Goal: Task Accomplishment & Management: Manage account settings

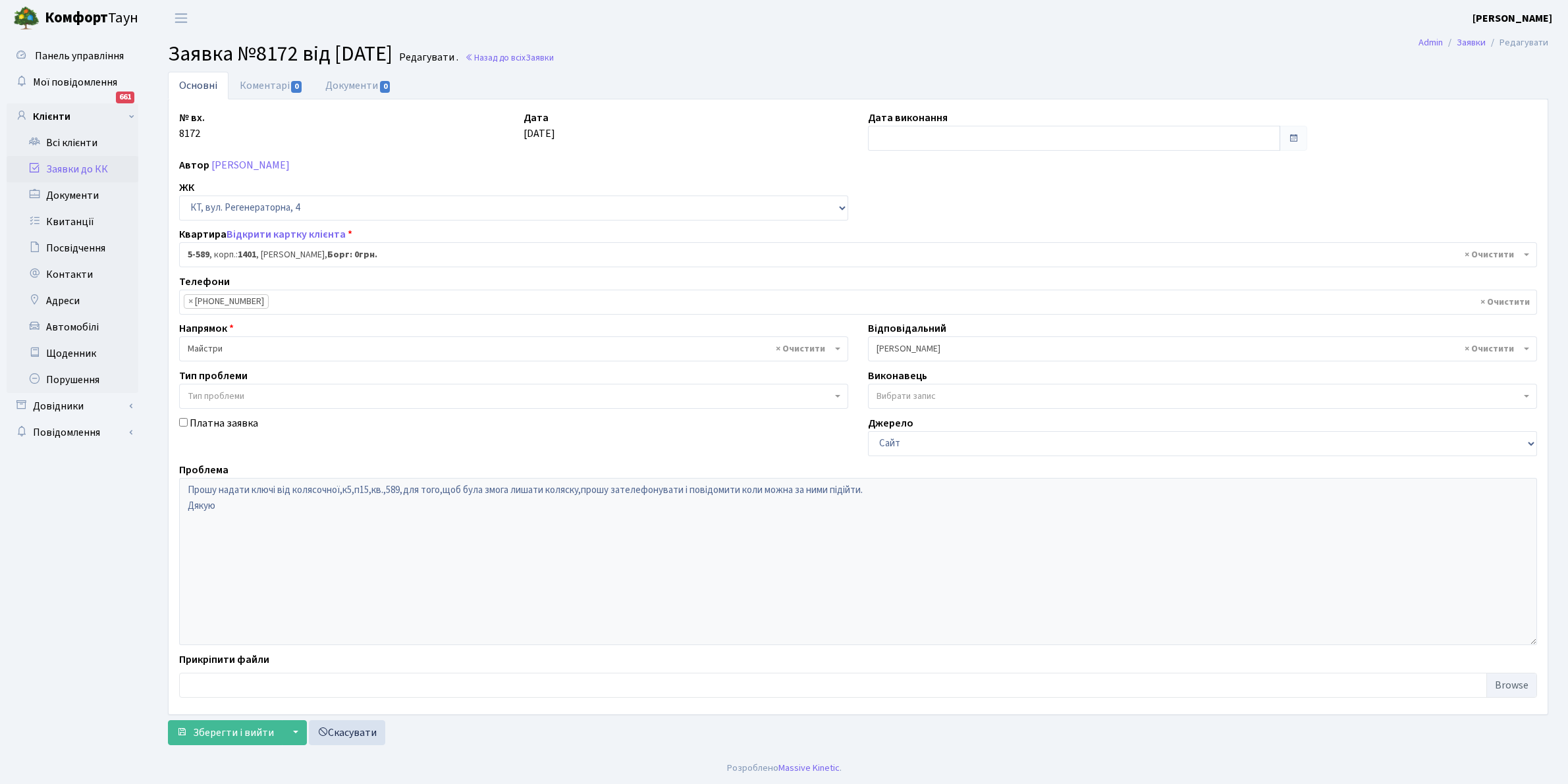
select select "1983"
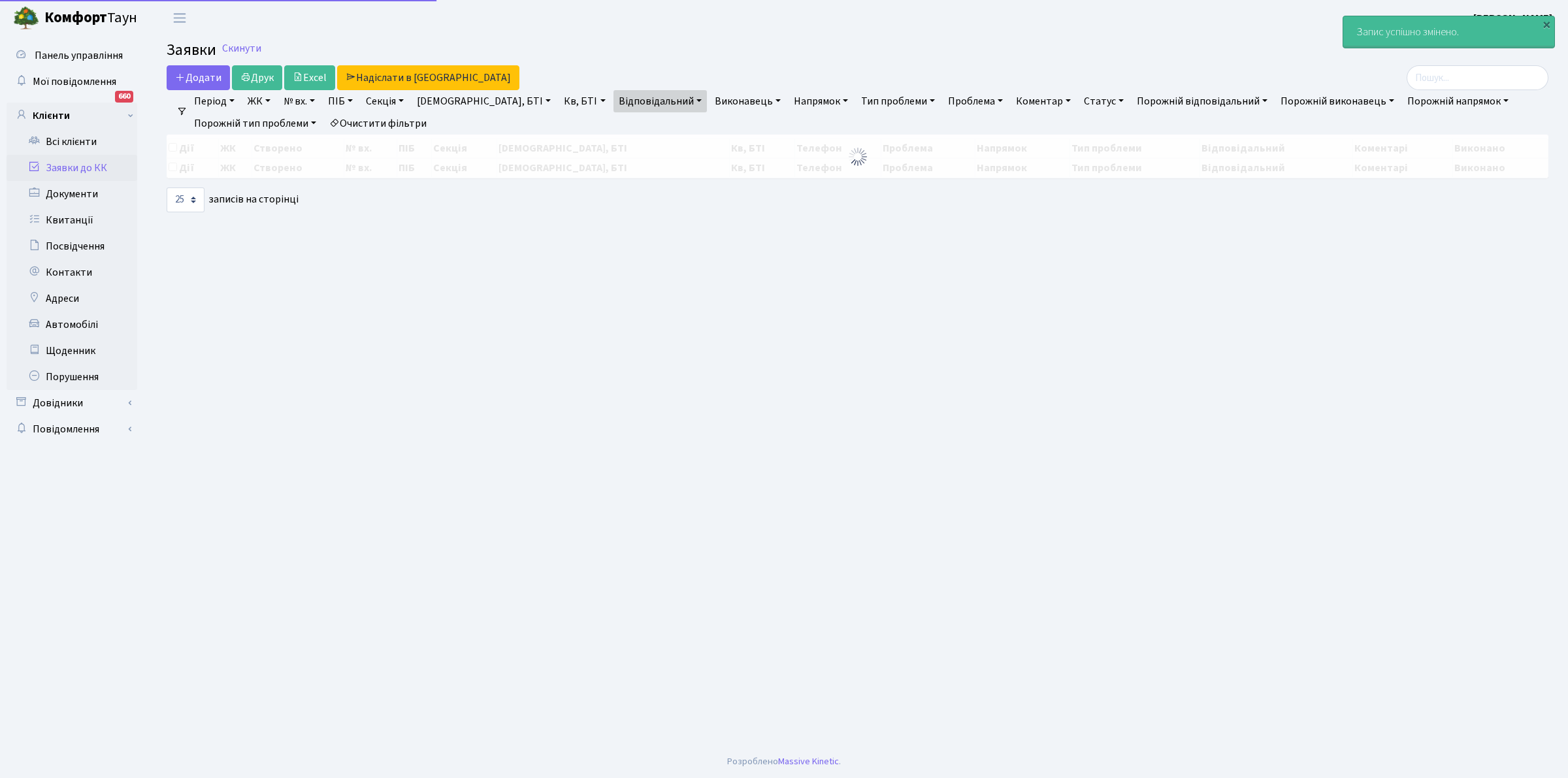
select select "25"
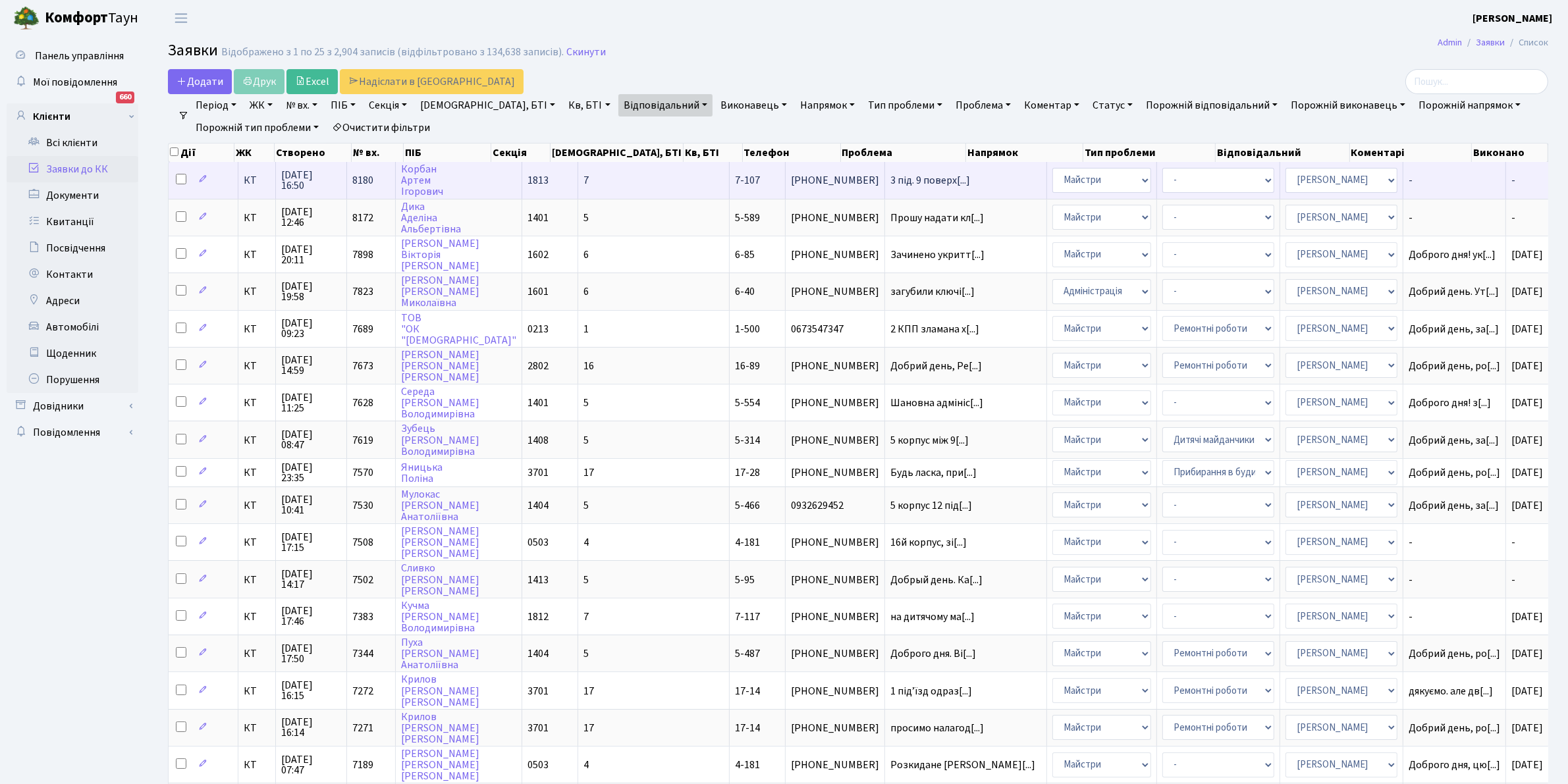
click at [886, 175] on td "3 під. 9 поверх[...]" at bounding box center [967, 180] width 162 height 36
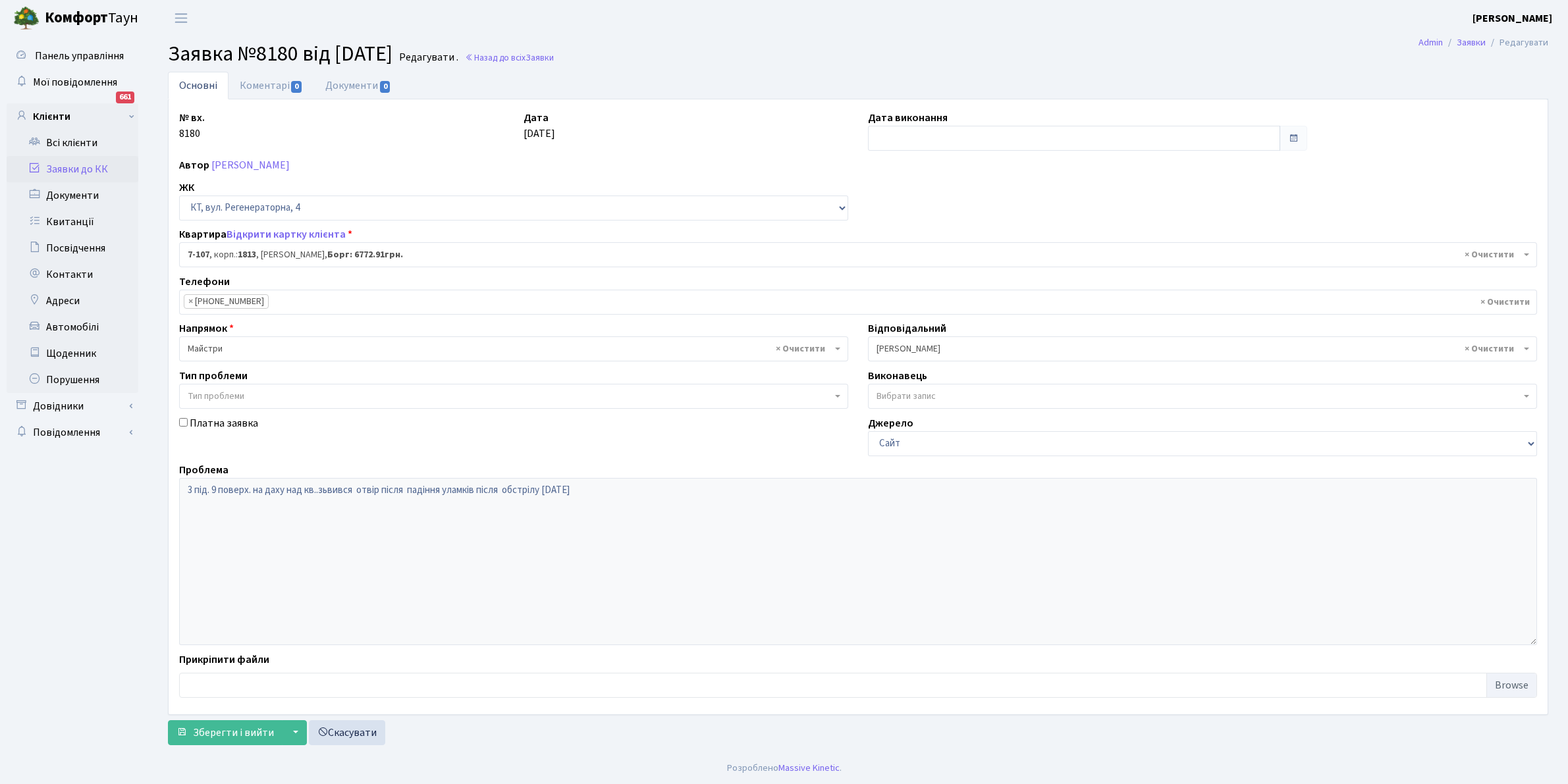
select select "5108"
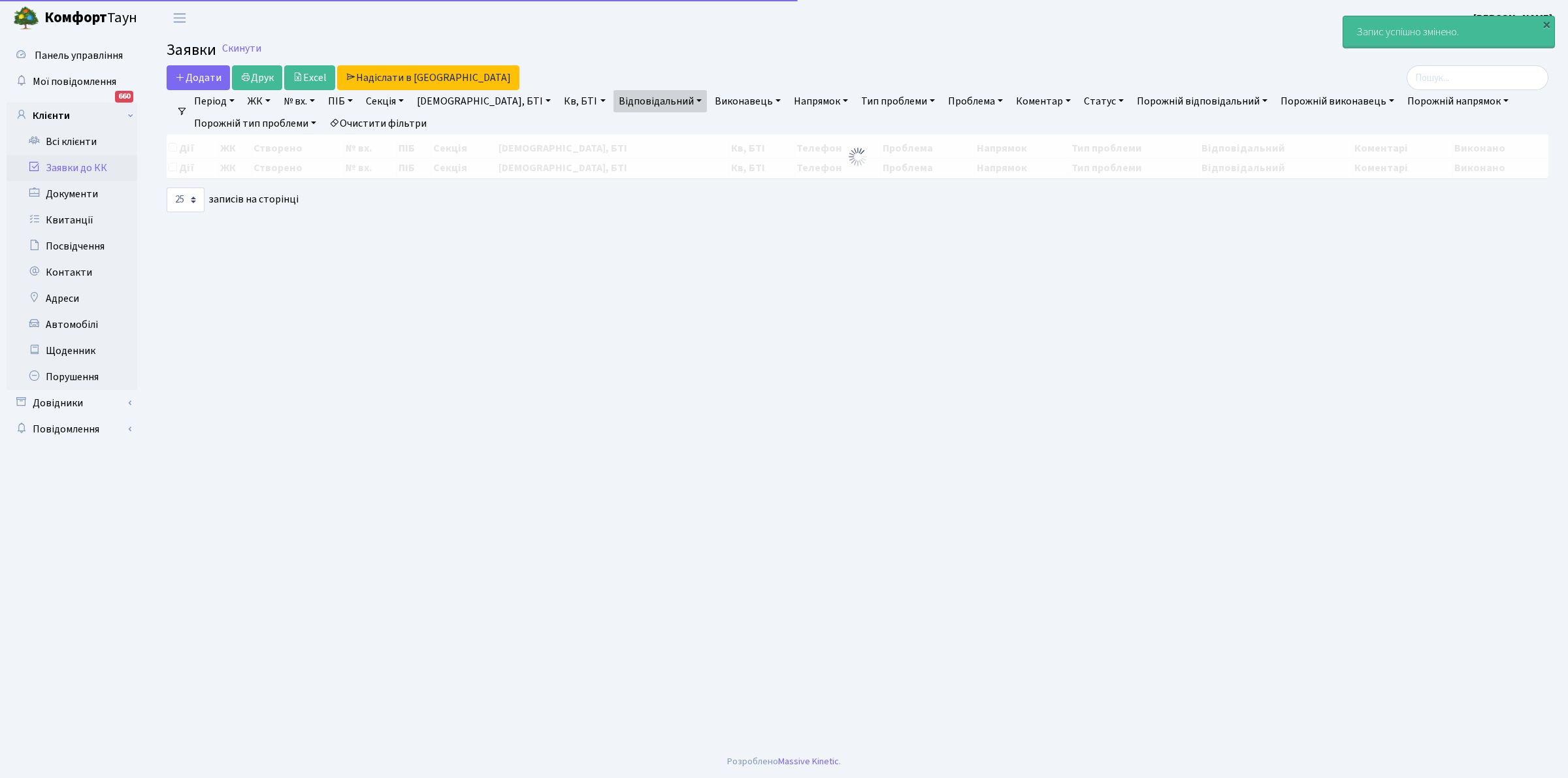
select select "25"
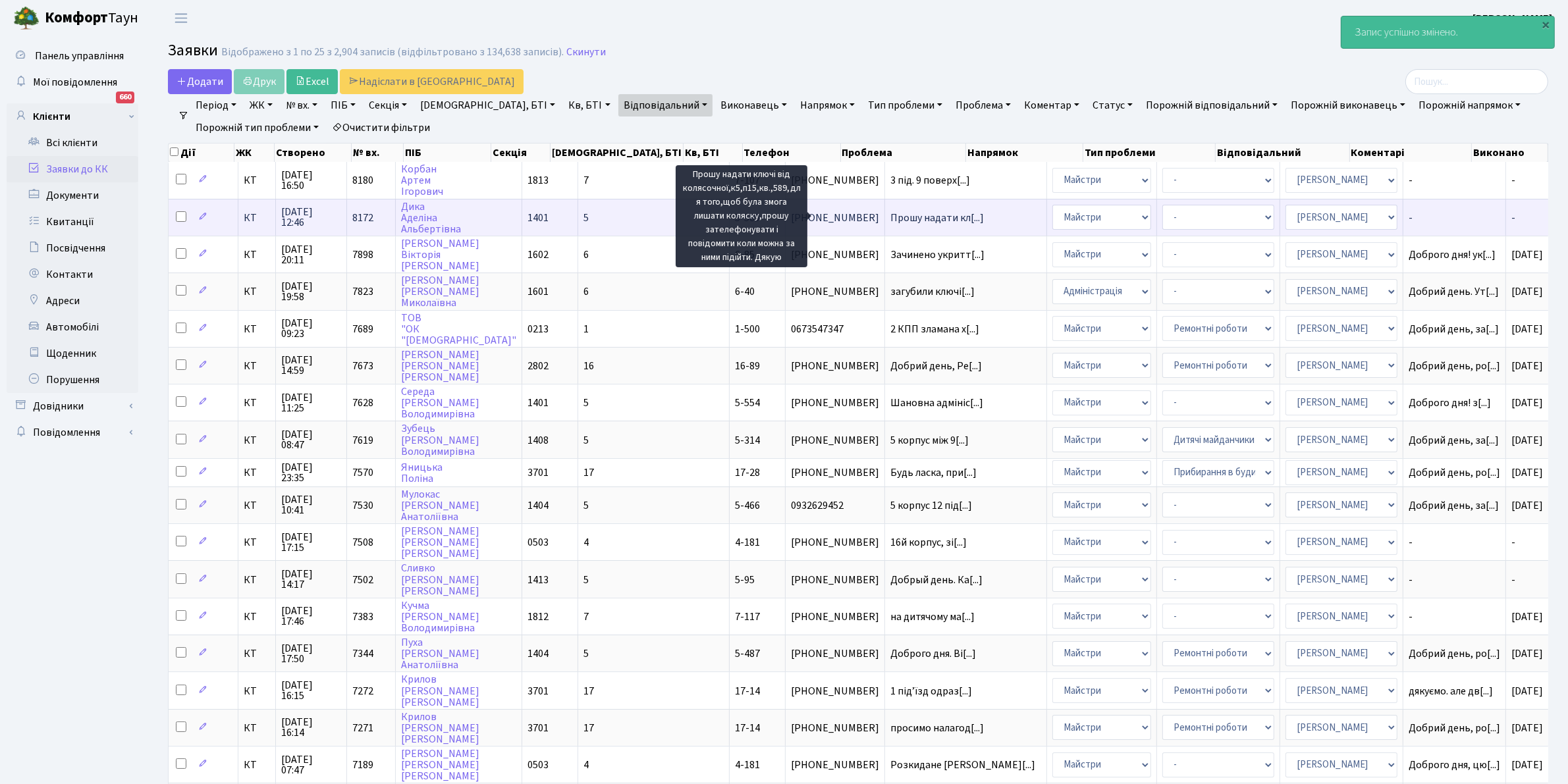
click at [891, 216] on span "Прошу надати кл[...]" at bounding box center [937, 217] width 94 height 14
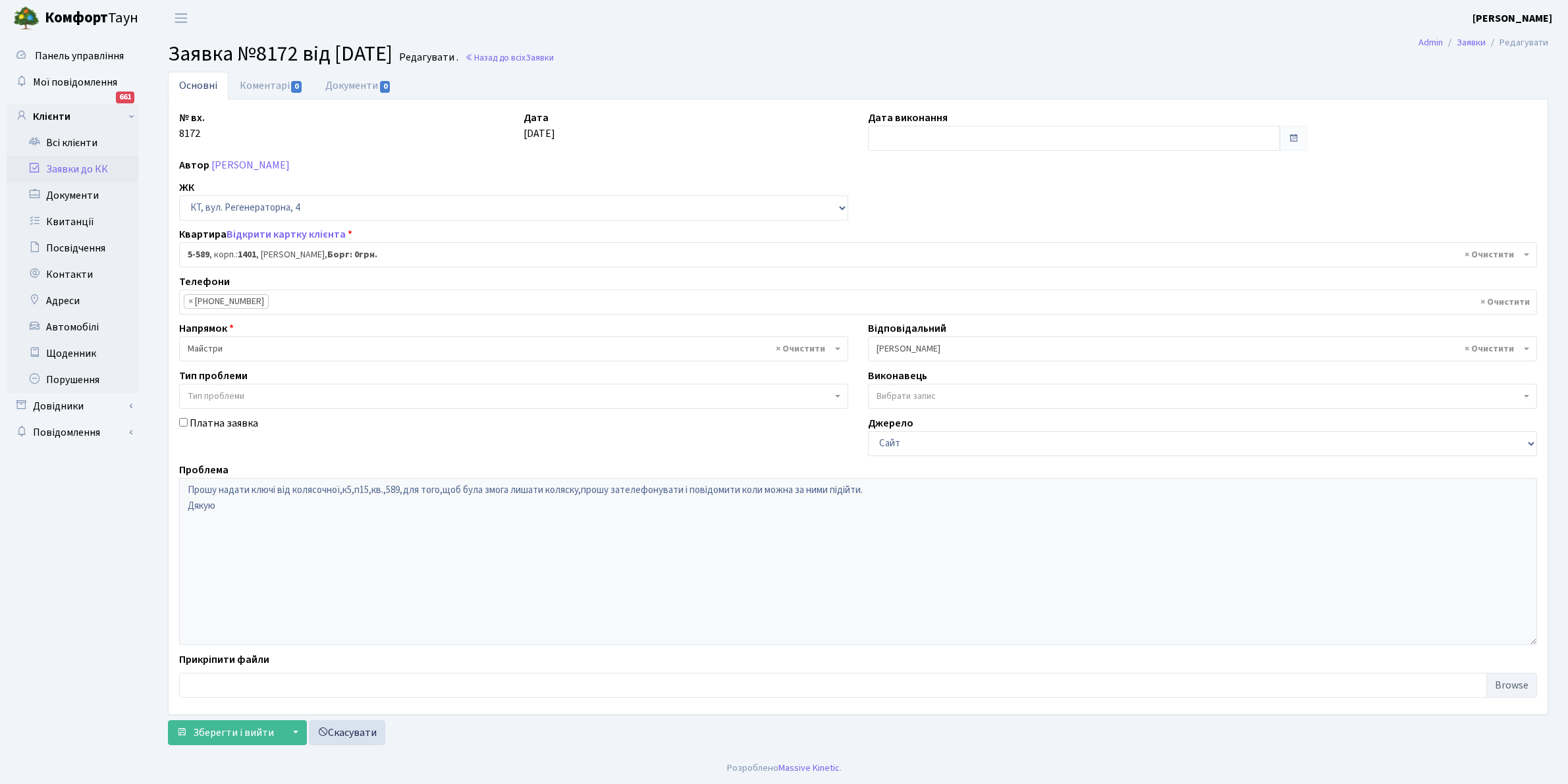
select select "1983"
